Goal: Task Accomplishment & Management: Complete application form

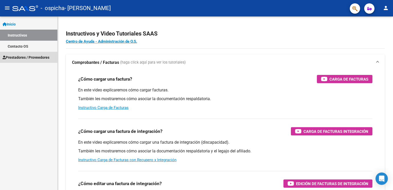
click at [19, 55] on span "Prestadores / Proveedores" at bounding box center [26, 58] width 47 height 6
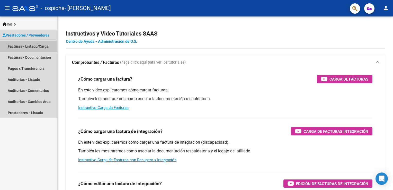
click at [23, 48] on link "Facturas - Listado/Carga" at bounding box center [28, 46] width 57 height 11
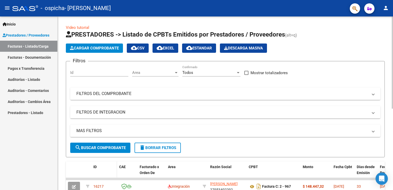
click at [111, 163] on datatable-header-cell "ID" at bounding box center [104, 172] width 26 height 23
click at [110, 49] on span "Cargar Comprobante" at bounding box center [94, 48] width 49 height 5
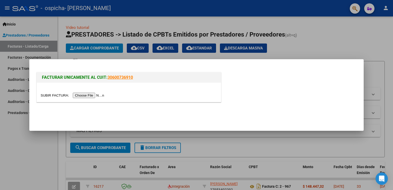
click at [87, 93] on input "file" at bounding box center [73, 95] width 65 height 5
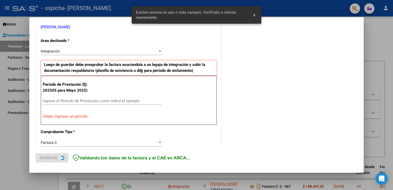
scroll to position [107, 0]
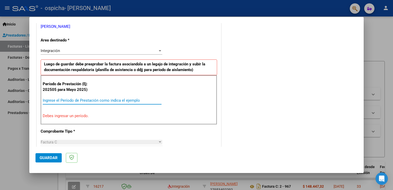
click at [71, 98] on input "Ingrese el Período de Prestación como indica el ejemplo" at bounding box center [102, 100] width 119 height 5
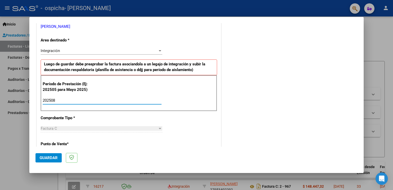
type input "202508"
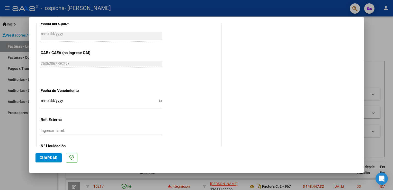
scroll to position [308, 0]
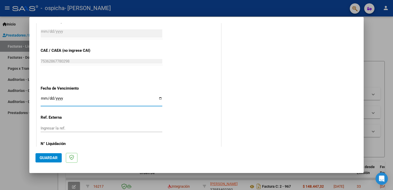
click at [159, 99] on input "Ingresar la fecha" at bounding box center [102, 100] width 122 height 8
type input "[DATE]"
click at [49, 156] on span "Guardar" at bounding box center [49, 157] width 18 height 5
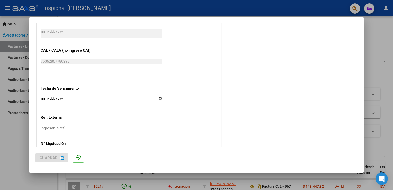
scroll to position [0, 0]
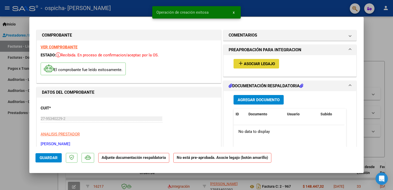
click at [259, 62] on span "Asociar Legajo" at bounding box center [259, 63] width 31 height 5
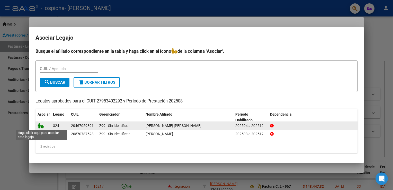
click at [41, 125] on icon at bounding box center [41, 126] width 6 height 6
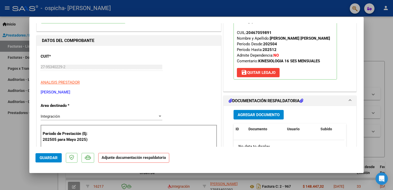
scroll to position [76, 0]
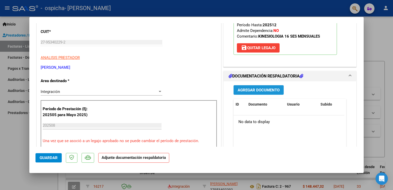
click at [267, 89] on span "Agregar Documento" at bounding box center [259, 90] width 42 height 5
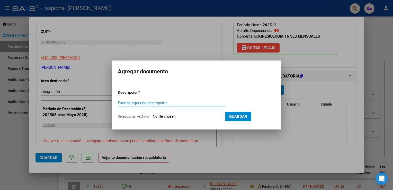
click at [160, 101] on input "Escriba aquí una descripcion" at bounding box center [172, 103] width 109 height 5
type input "A"
type input "asistencia AGOSTO [PERSON_NAME]"
click at [244, 116] on span "Guardar" at bounding box center [238, 116] width 18 height 5
click at [192, 114] on input "Seleccionar Archivo" at bounding box center [187, 116] width 68 height 5
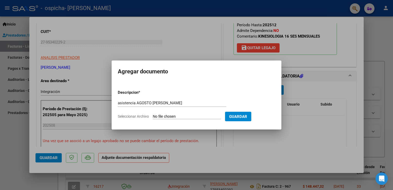
type input "C:\fakepath\asist [DATE] [PERSON_NAME].pdf"
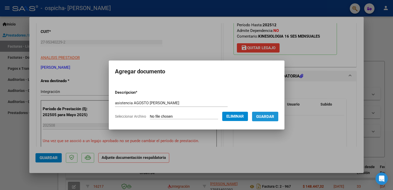
click at [263, 118] on span "Guardar" at bounding box center [265, 116] width 18 height 5
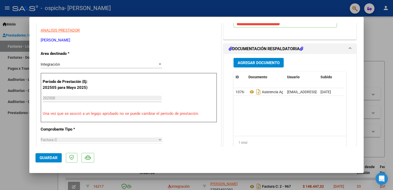
scroll to position [112, 0]
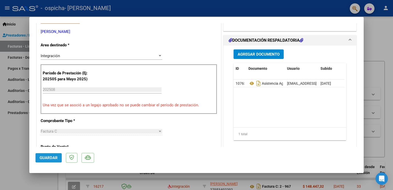
click at [59, 158] on button "Guardar" at bounding box center [48, 157] width 26 height 9
click at [2, 155] on div at bounding box center [196, 95] width 393 height 190
type input "$ 0,00"
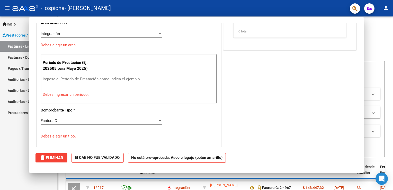
scroll to position [90, 0]
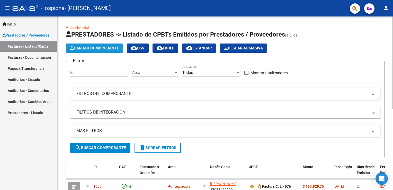
click at [104, 46] on span "Cargar Comprobante" at bounding box center [94, 48] width 49 height 5
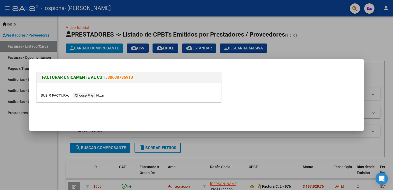
click at [88, 96] on input "file" at bounding box center [73, 95] width 65 height 5
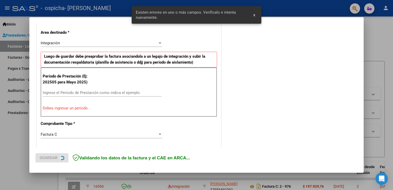
scroll to position [117, 0]
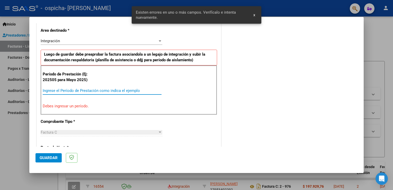
click at [97, 89] on input "Ingrese el Período de Prestación como indica el ejemplo" at bounding box center [102, 90] width 119 height 5
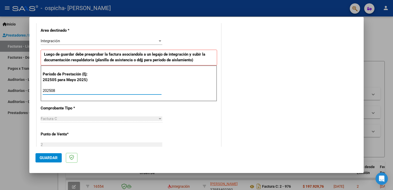
type input "202508"
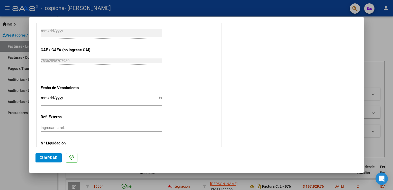
scroll to position [318, 0]
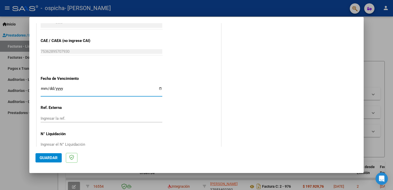
click at [159, 89] on input "Ingresar la fecha" at bounding box center [102, 90] width 122 height 8
type input "[DATE]"
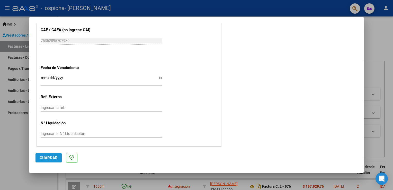
click at [51, 159] on span "Guardar" at bounding box center [49, 157] width 18 height 5
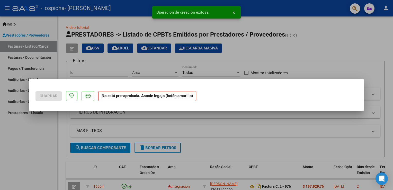
scroll to position [0, 0]
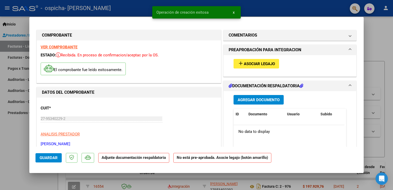
click at [246, 64] on span "Asociar Legajo" at bounding box center [259, 63] width 31 height 5
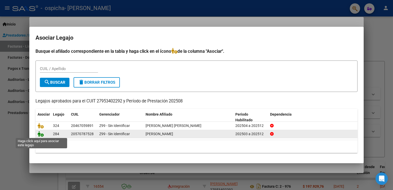
click at [40, 134] on icon at bounding box center [41, 134] width 6 height 6
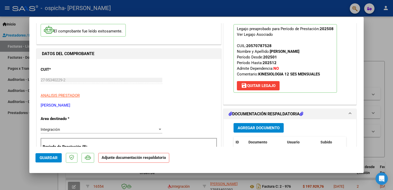
scroll to position [90, 0]
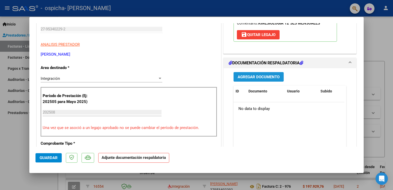
click at [259, 79] on span "Agregar Documento" at bounding box center [259, 77] width 42 height 5
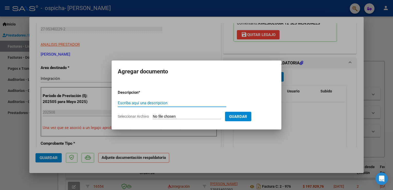
click at [173, 115] on input "Seleccionar Archivo" at bounding box center [187, 116] width 68 height 5
type input "C:\fakepath\asist [DATE] [PERSON_NAME] .pdf"
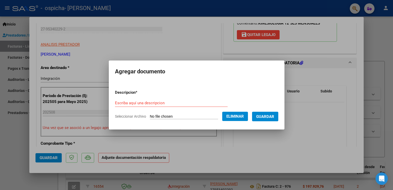
click at [191, 100] on div "Escriba aquí una descripcion" at bounding box center [171, 103] width 113 height 8
click at [177, 105] on input "Escriba aquí una descripcion" at bounding box center [171, 103] width 113 height 5
drag, startPoint x: 147, startPoint y: 102, endPoint x: 138, endPoint y: 101, distance: 9.3
click at [138, 101] on input "ASISTENCIA [DATE] [PERSON_NAME]" at bounding box center [171, 103] width 113 height 5
type input "ASISTENCIA [DATE] [PERSON_NAME]"
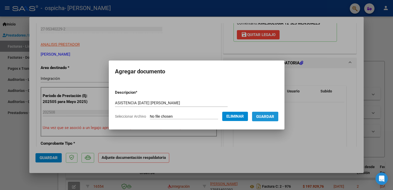
click at [261, 117] on span "Guardar" at bounding box center [265, 116] width 18 height 5
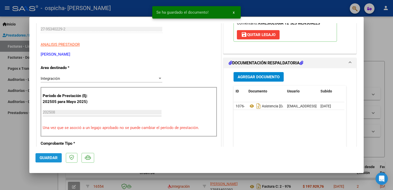
click at [52, 157] on span "Guardar" at bounding box center [49, 157] width 18 height 5
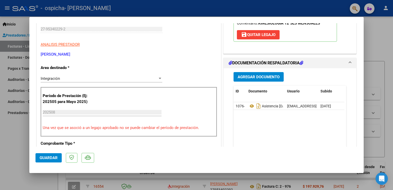
click at [20, 151] on div at bounding box center [196, 95] width 393 height 190
